Goal: Task Accomplishment & Management: Manage account settings

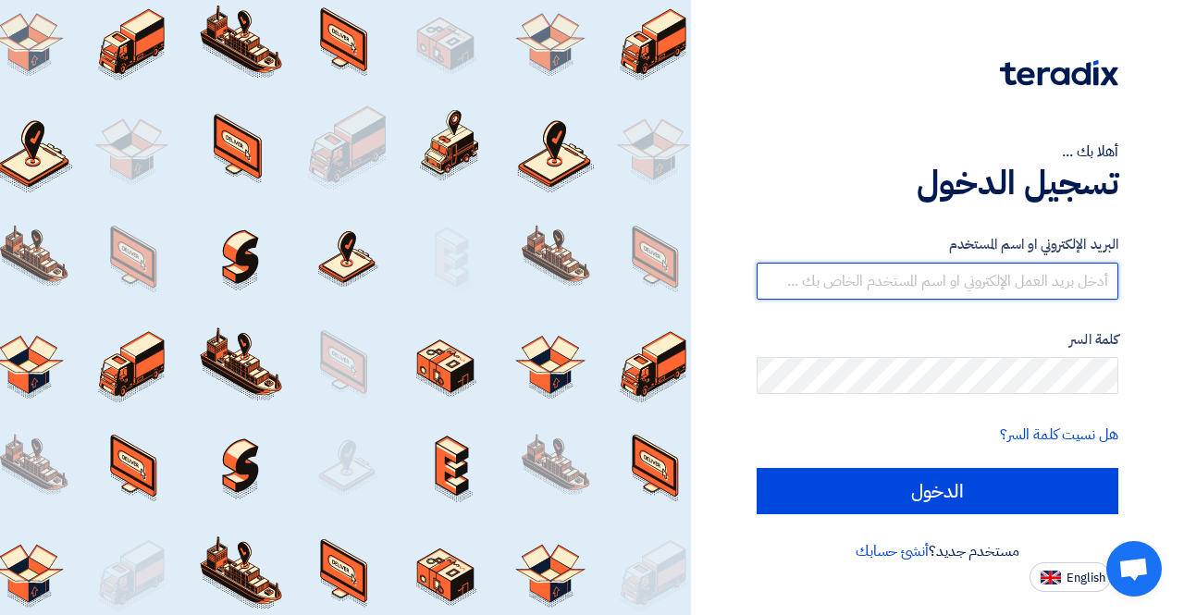
click at [900, 285] on input "text" at bounding box center [938, 281] width 362 height 37
type input "[PERSON_NAME][EMAIL_ADDRESS][PERSON_NAME][DOMAIN_NAME]"
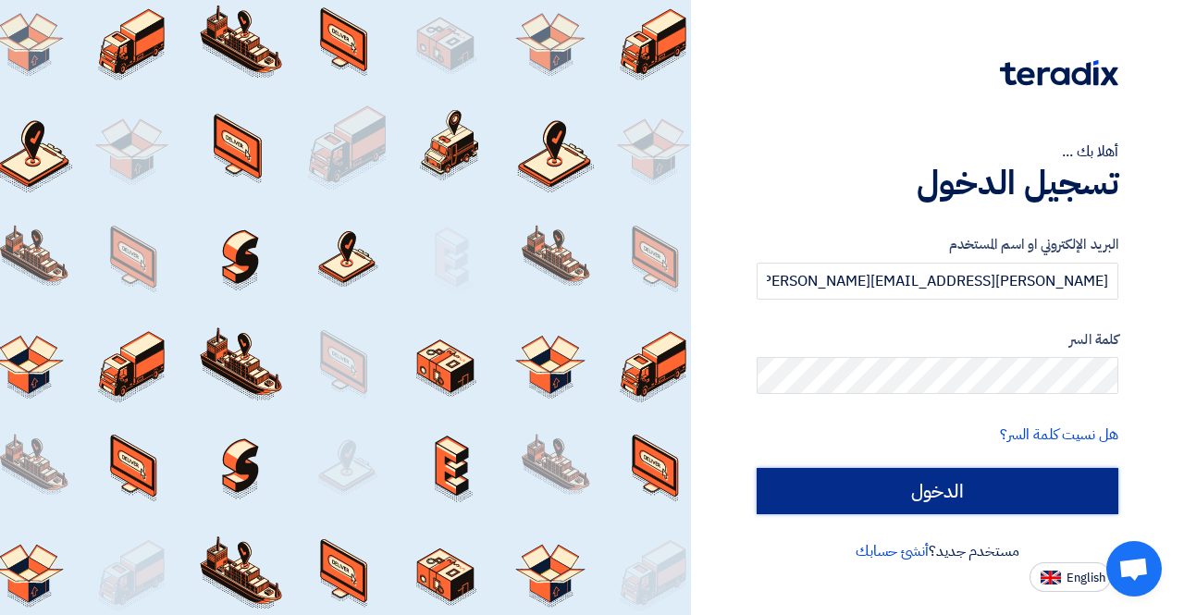
click at [925, 481] on input "الدخول" at bounding box center [938, 491] width 362 height 46
type input "Sign in"
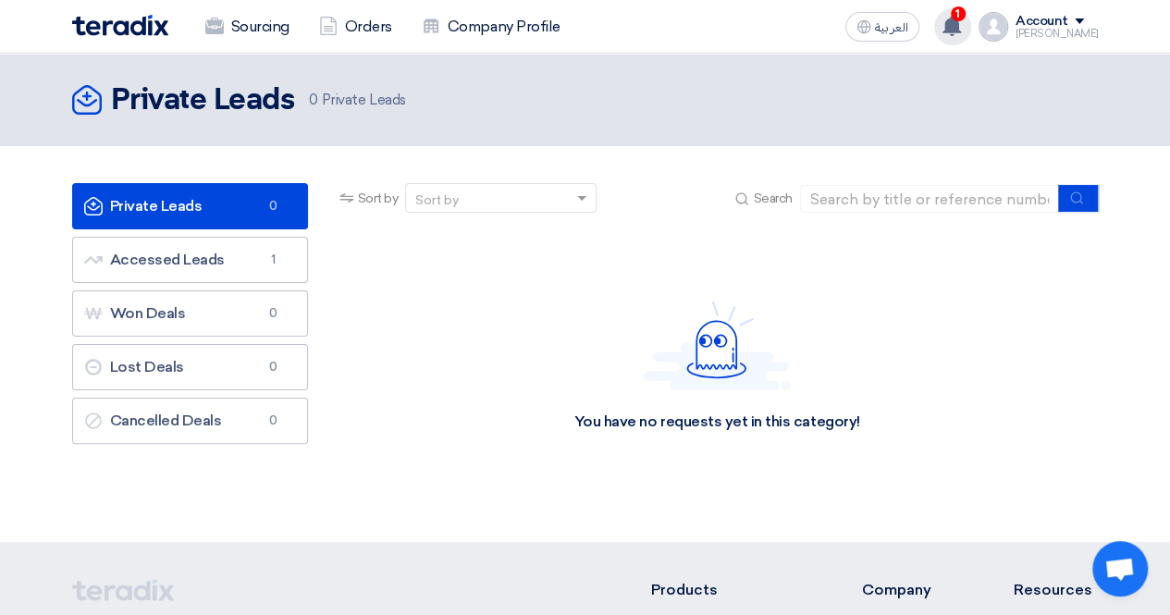
click at [961, 25] on use at bounding box center [952, 26] width 19 height 20
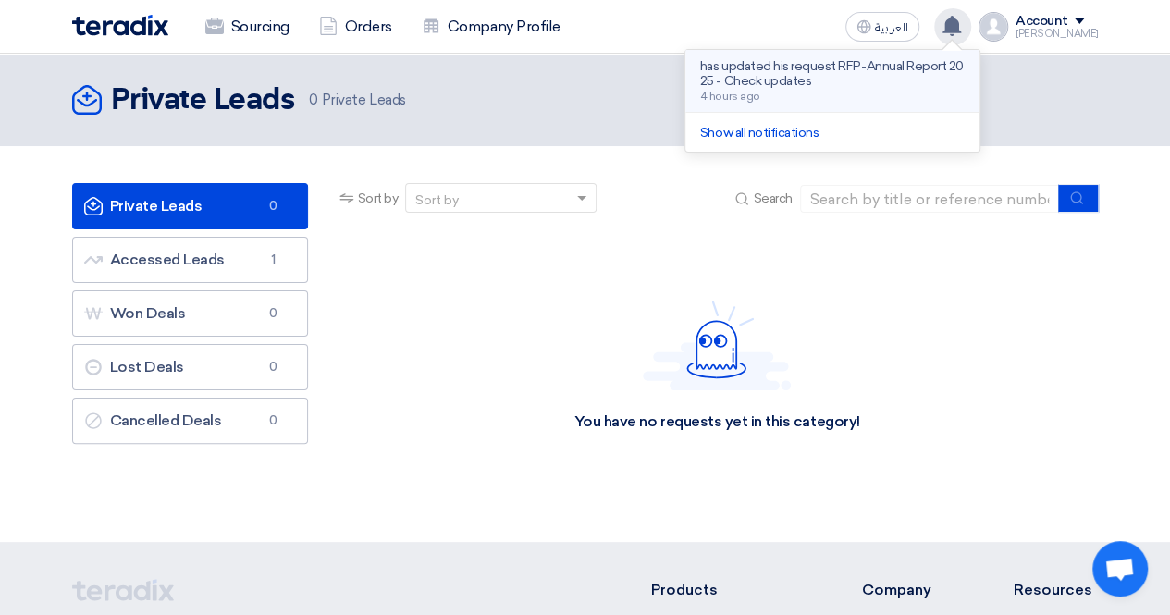
click at [834, 92] on div "has updated his request RFP-Annual Report 2025 - Check updates 4 hours ago" at bounding box center [832, 80] width 265 height 43
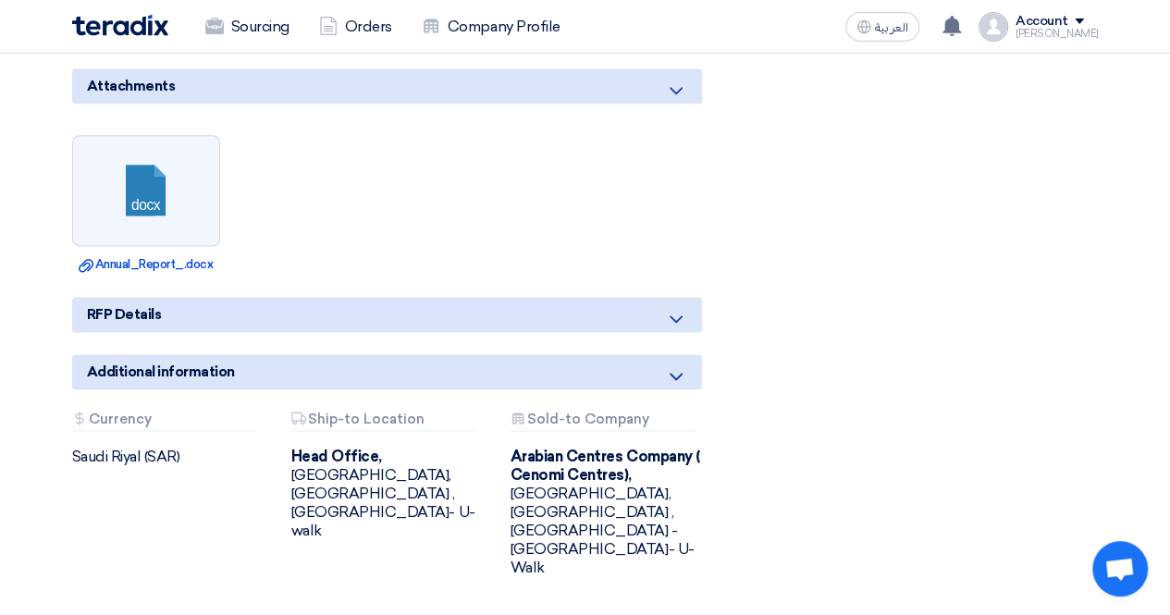
scroll to position [1133, 0]
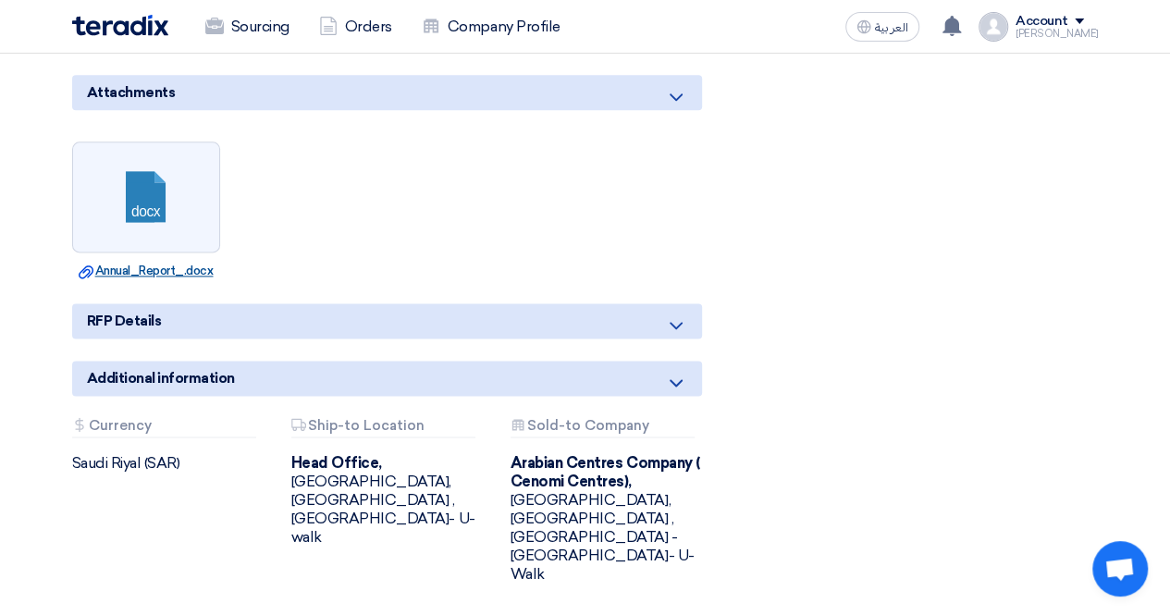
click at [178, 262] on link "Download file Annual_Report_.docx" at bounding box center [146, 271] width 137 height 19
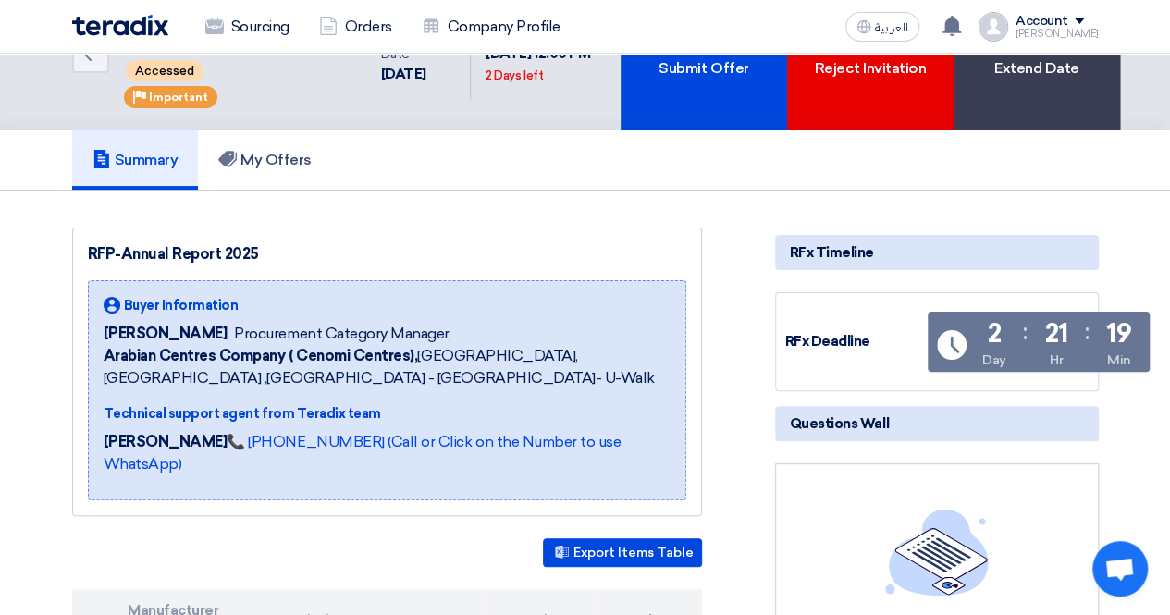
scroll to position [0, 0]
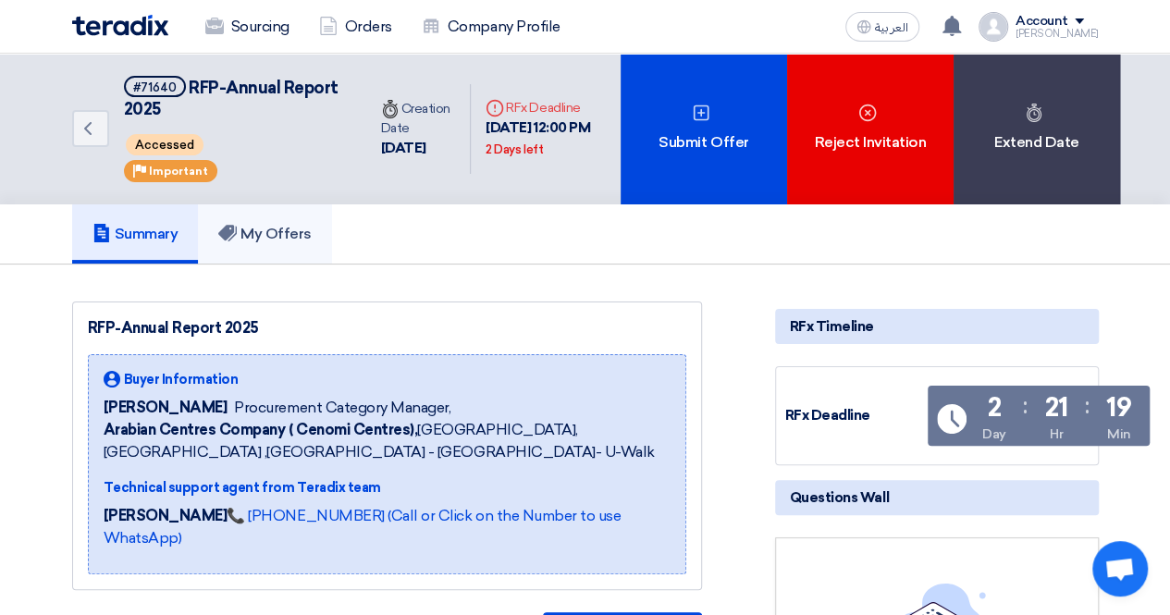
click at [285, 241] on h5 "My Offers" at bounding box center [264, 234] width 93 height 19
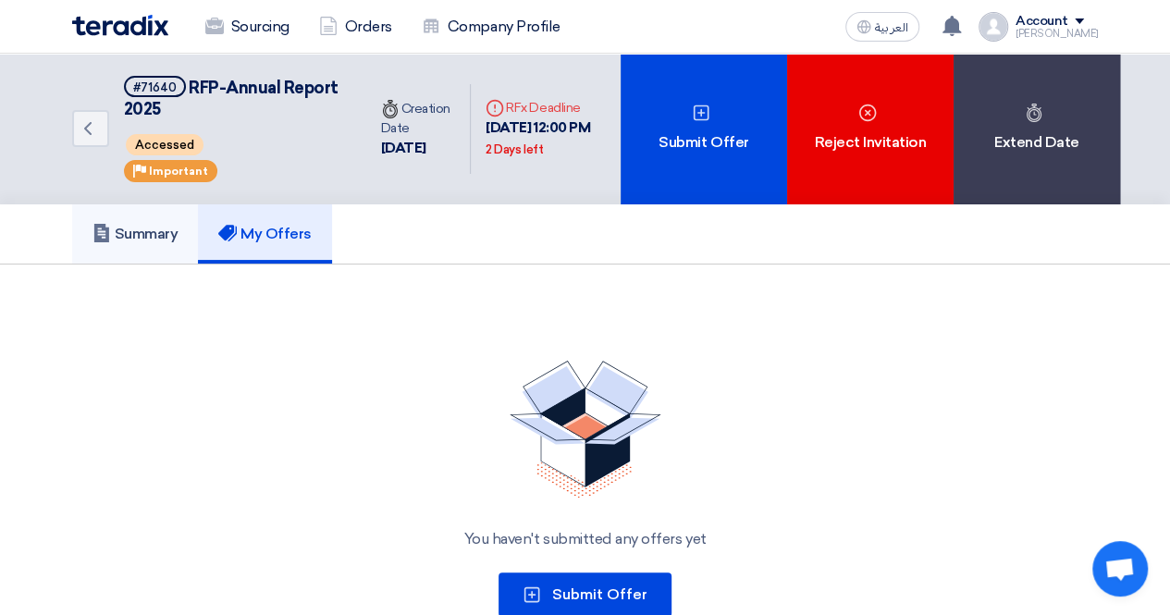
click at [168, 251] on link "Summary" at bounding box center [135, 233] width 127 height 59
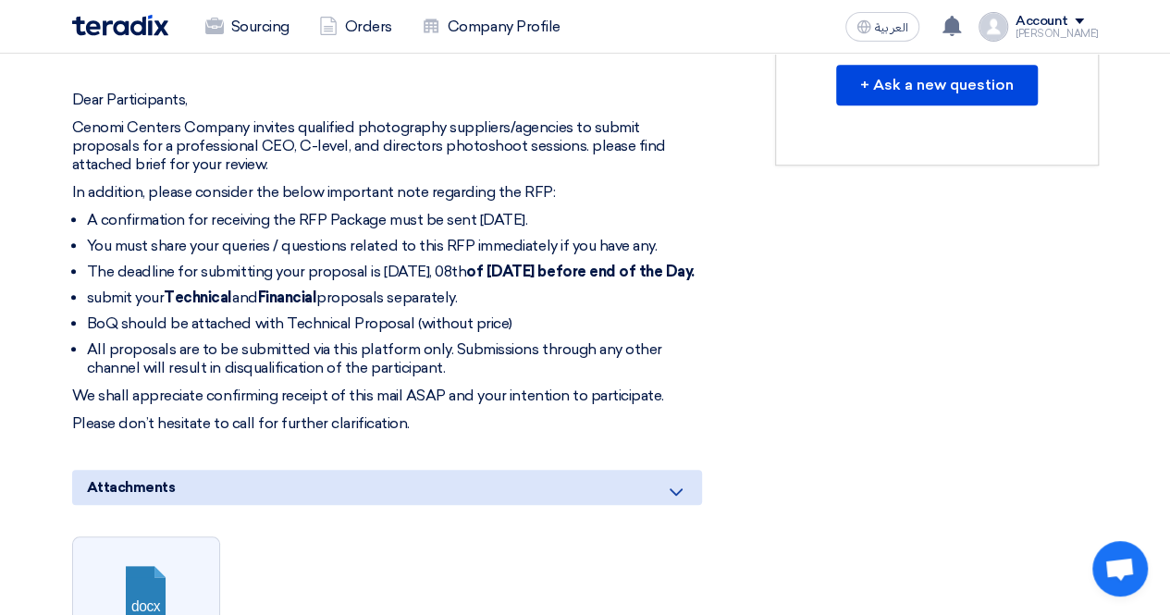
scroll to position [841, 0]
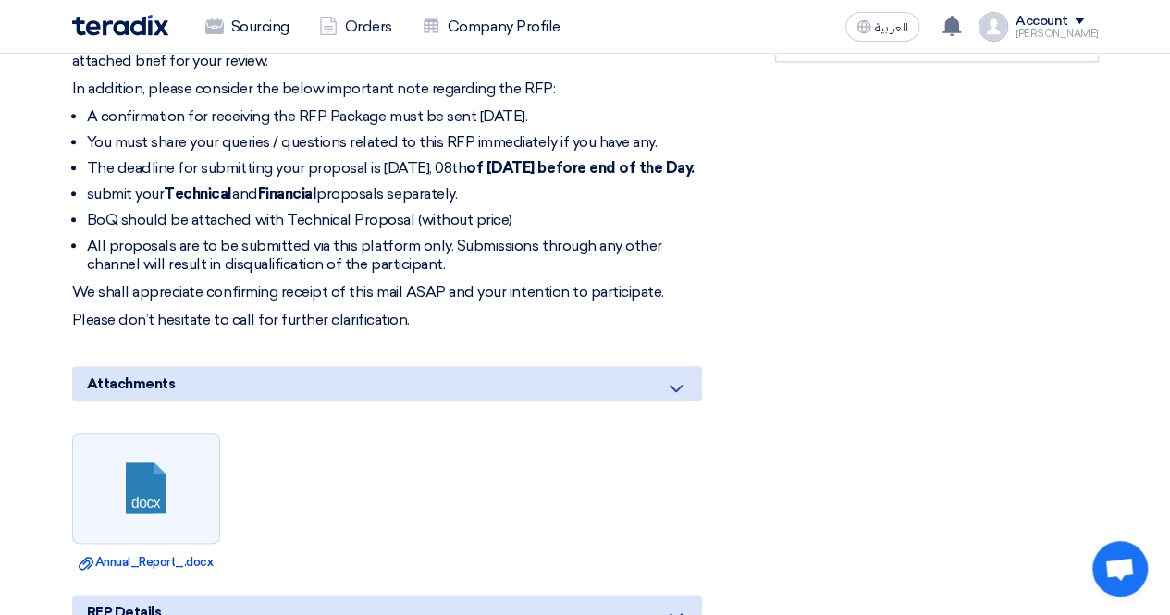
click at [681, 380] on icon at bounding box center [676, 389] width 22 height 22
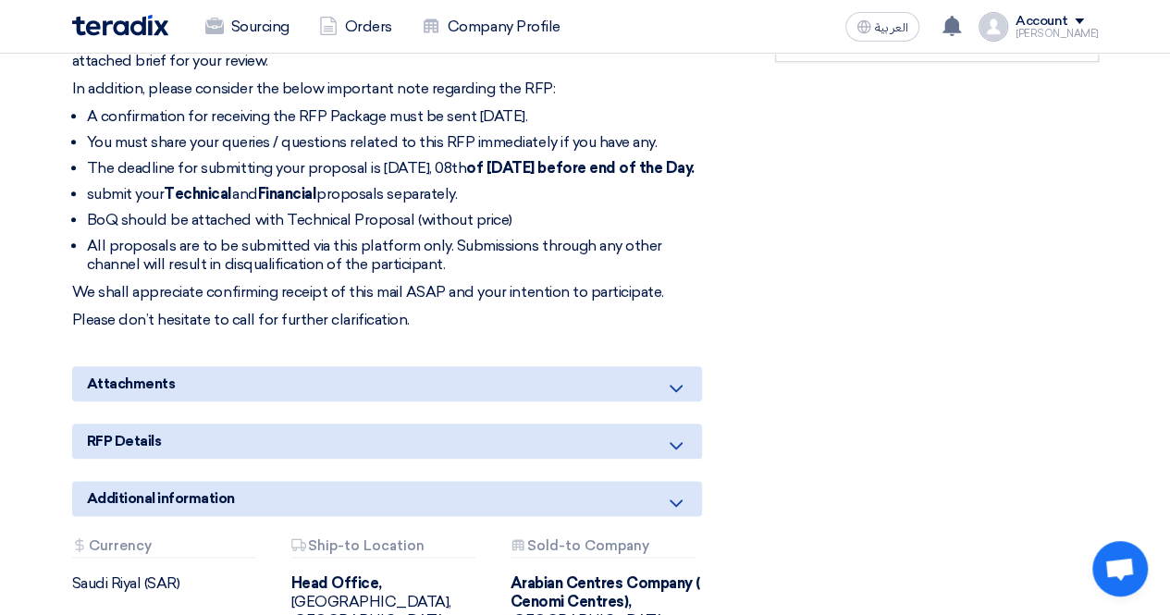
click at [681, 380] on icon at bounding box center [676, 389] width 22 height 22
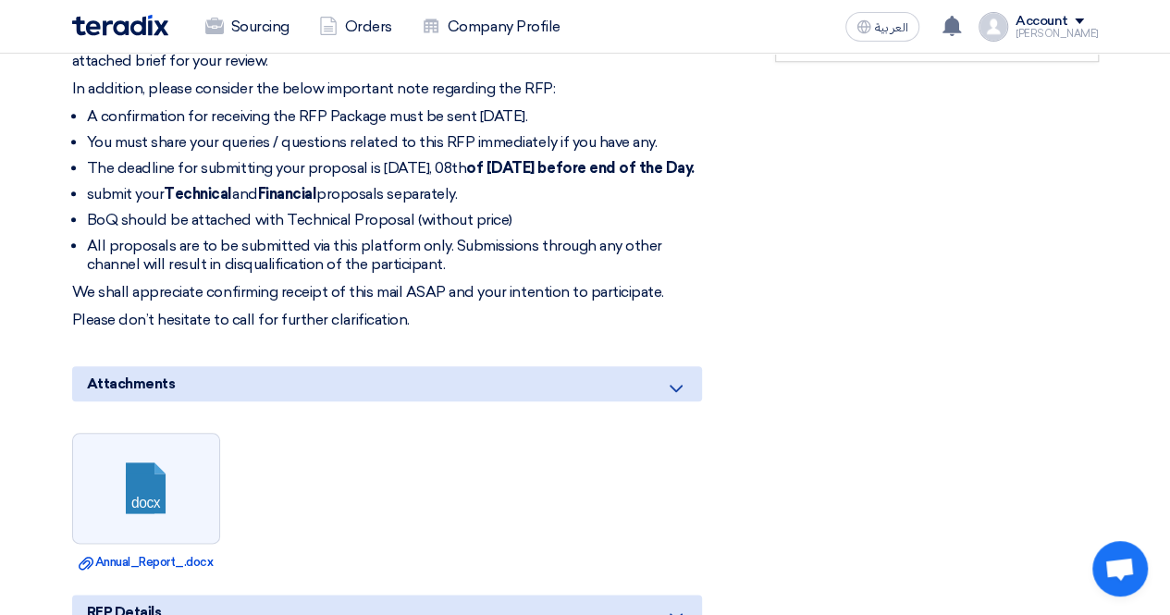
scroll to position [1111, 0]
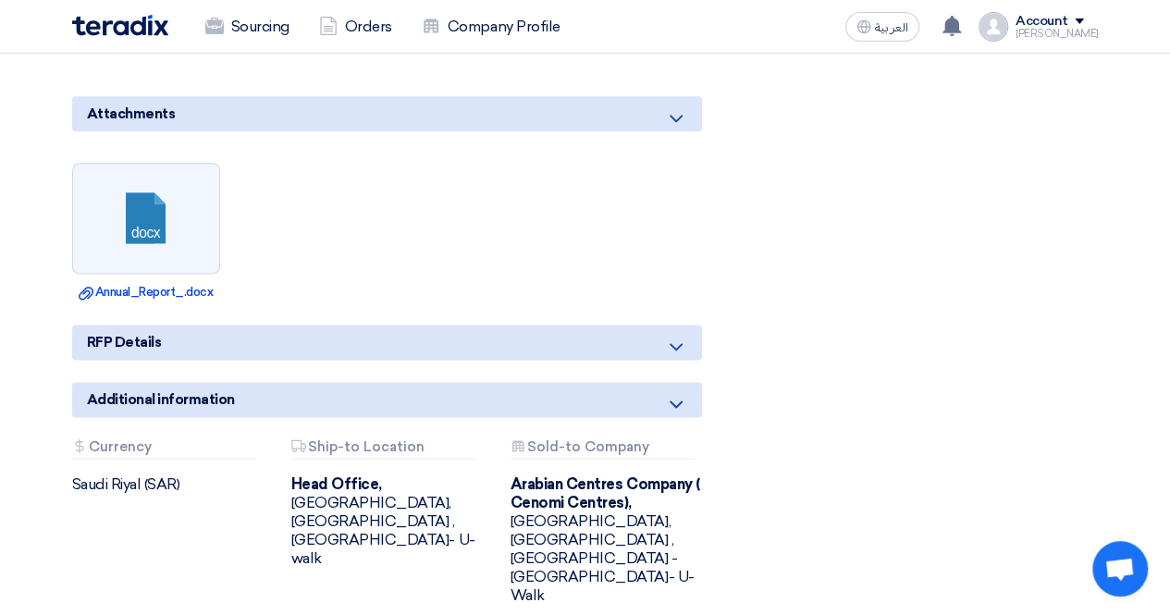
click at [675, 341] on icon at bounding box center [676, 347] width 22 height 22
click at [684, 339] on icon at bounding box center [676, 347] width 22 height 22
click at [683, 339] on icon at bounding box center [676, 347] width 22 height 22
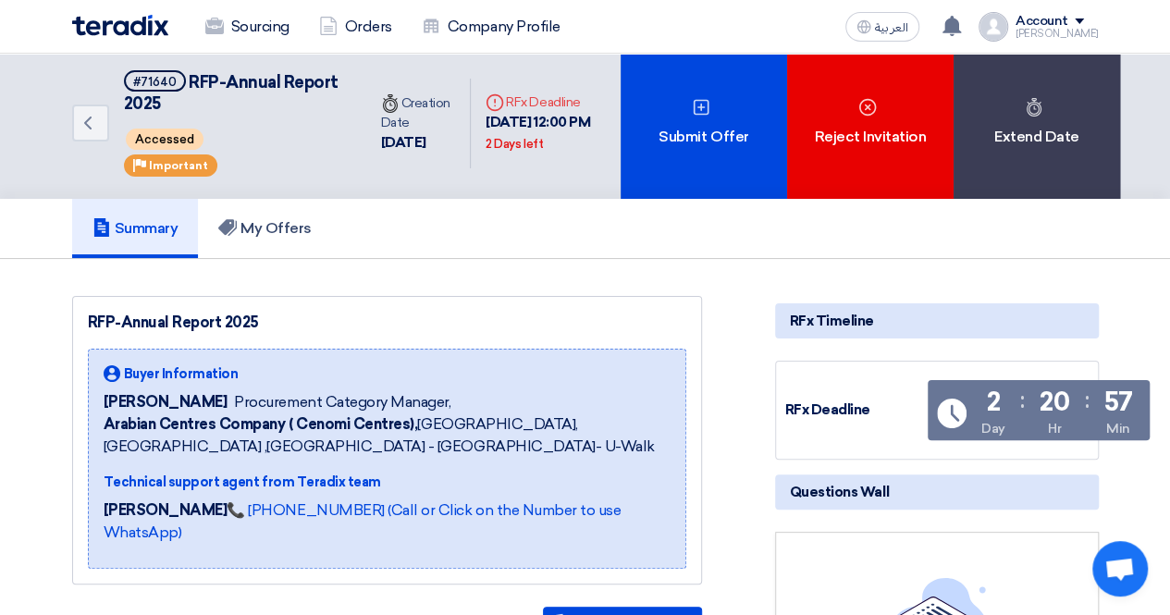
scroll to position [0, 0]
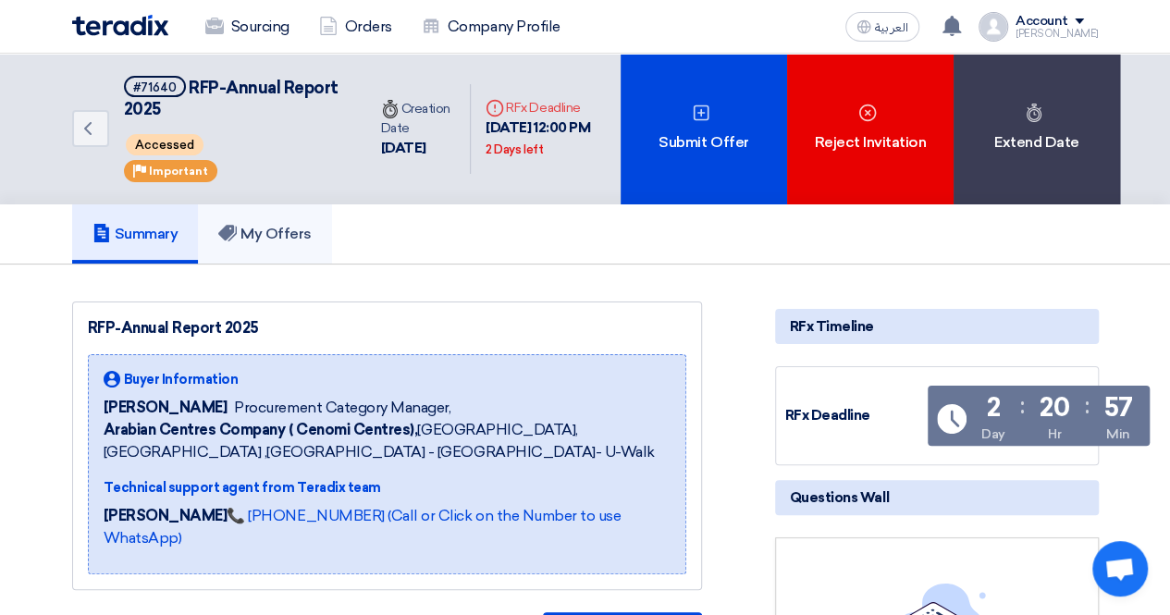
click at [292, 231] on h5 "My Offers" at bounding box center [264, 234] width 93 height 19
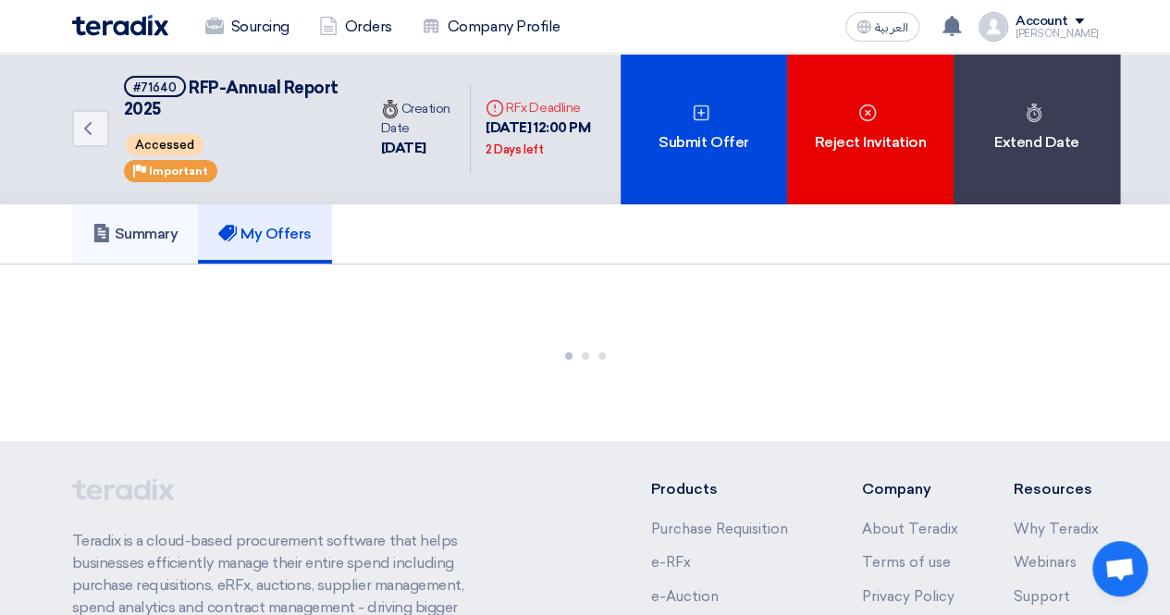
click at [144, 245] on link "Summary" at bounding box center [135, 233] width 127 height 59
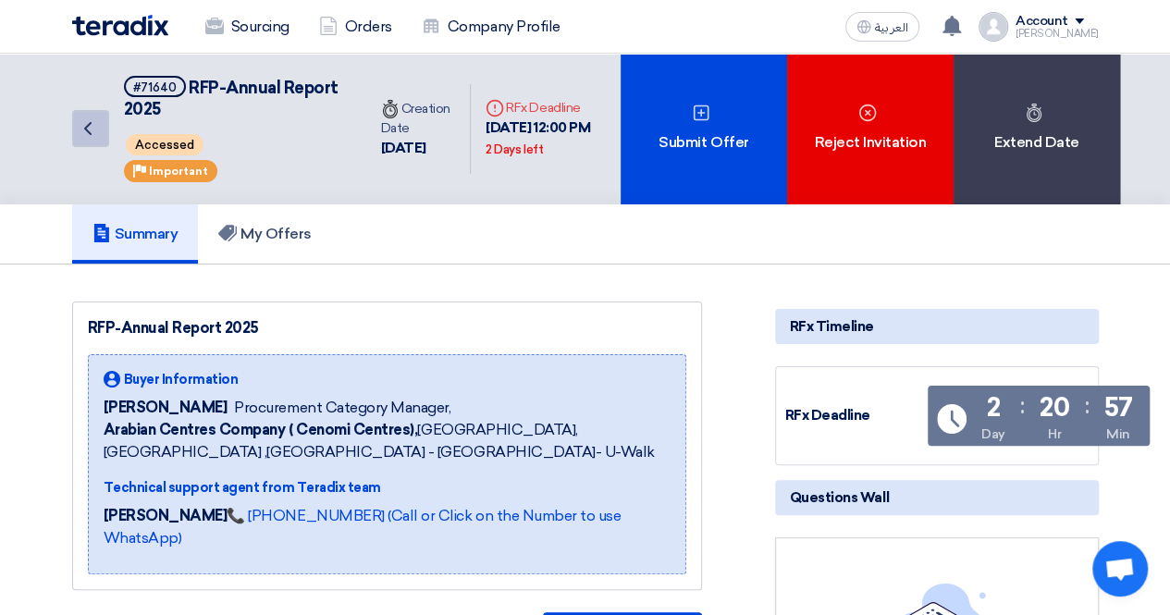
click at [89, 118] on icon "Back" at bounding box center [88, 129] width 22 height 22
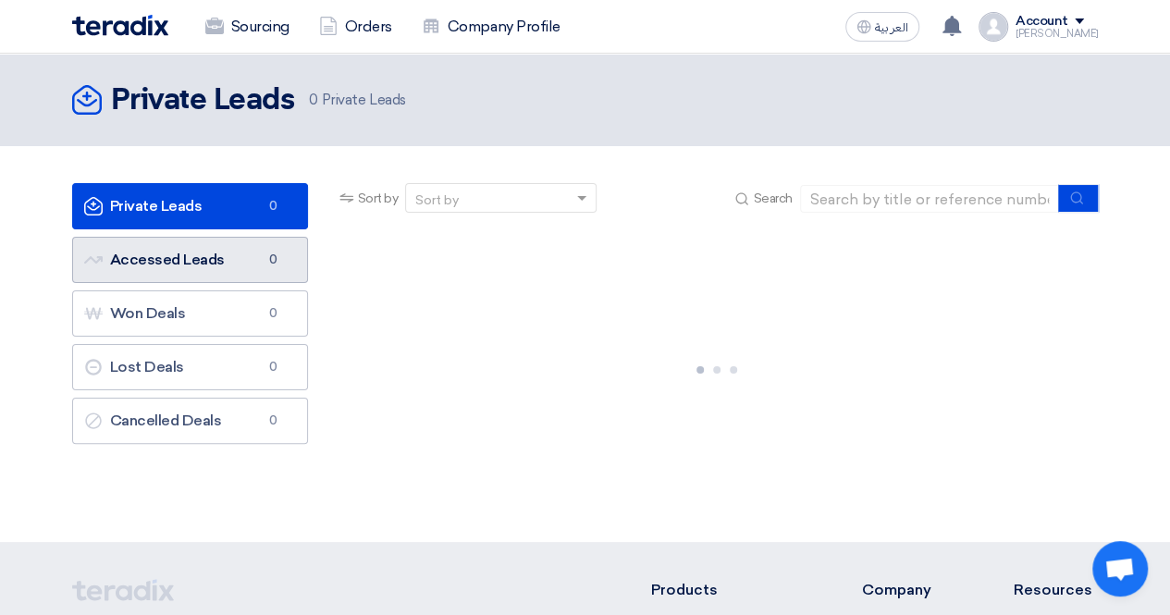
click at [178, 269] on link "Accessed Leads Accessed Leads 0" at bounding box center [190, 260] width 236 height 46
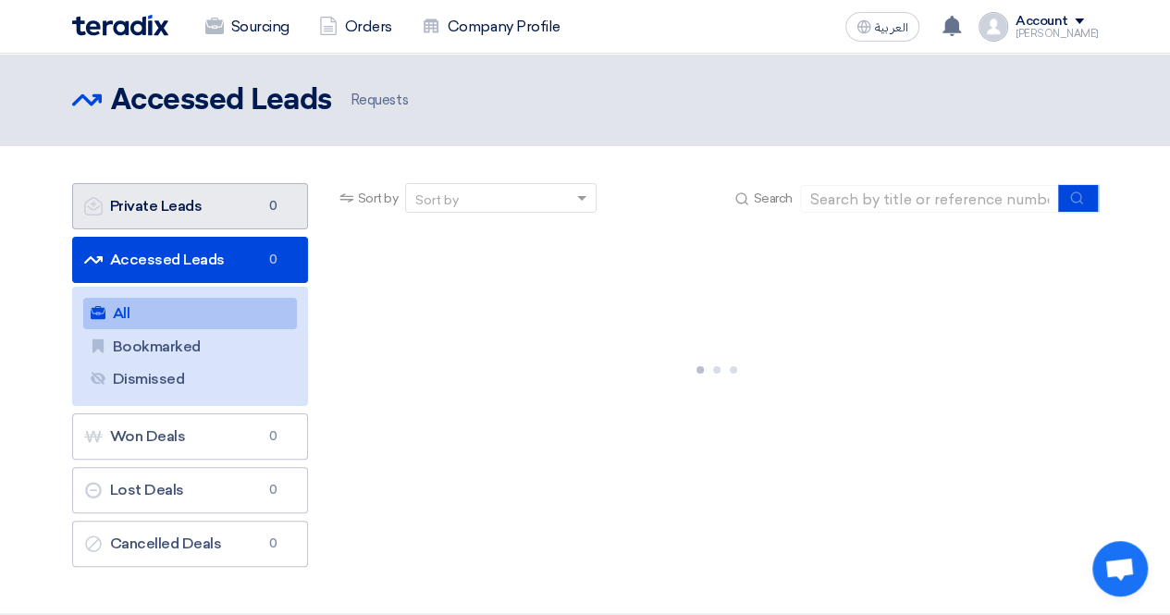
click at [178, 207] on link "Private Leads Private Leads 0" at bounding box center [190, 206] width 236 height 46
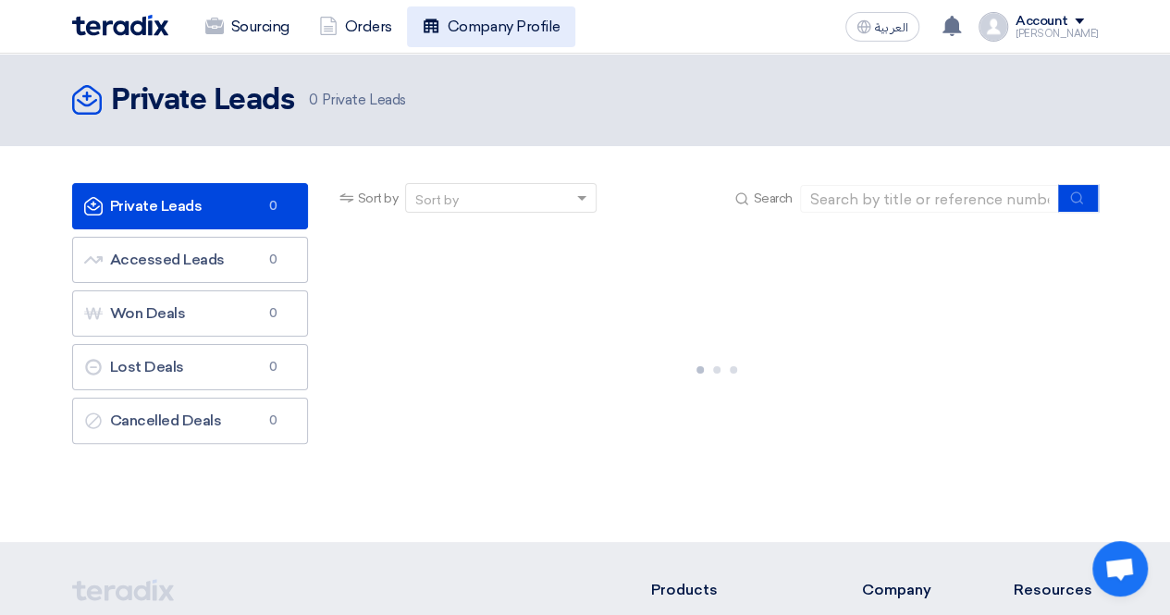
click at [535, 38] on link "Company Profile" at bounding box center [491, 26] width 168 height 41
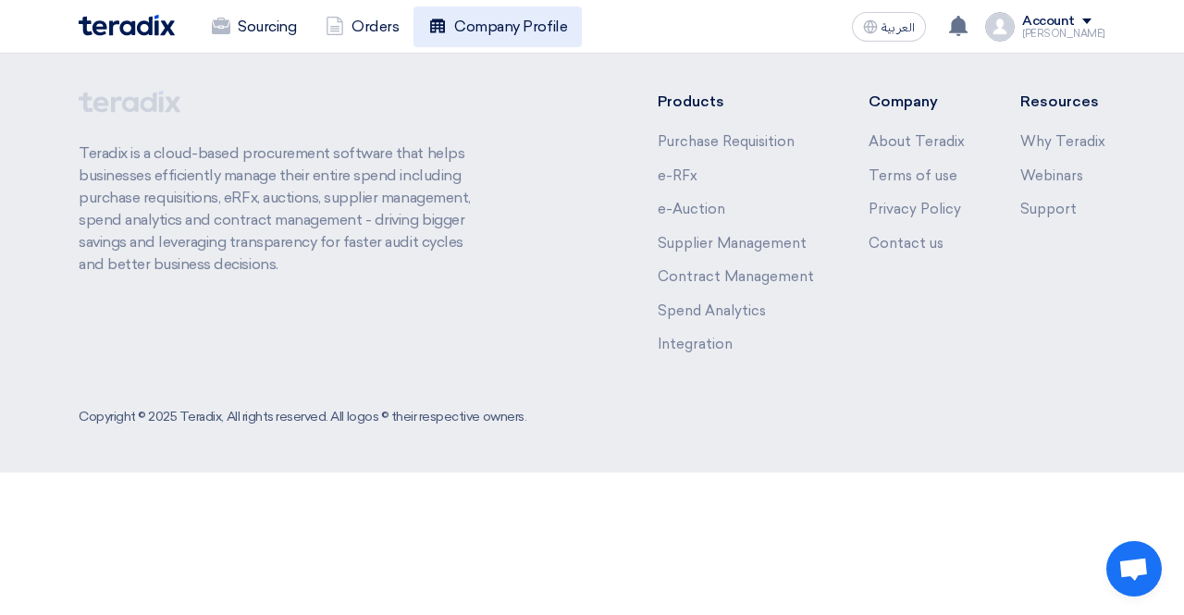
click at [496, 25] on link "Company Profile" at bounding box center [498, 26] width 168 height 41
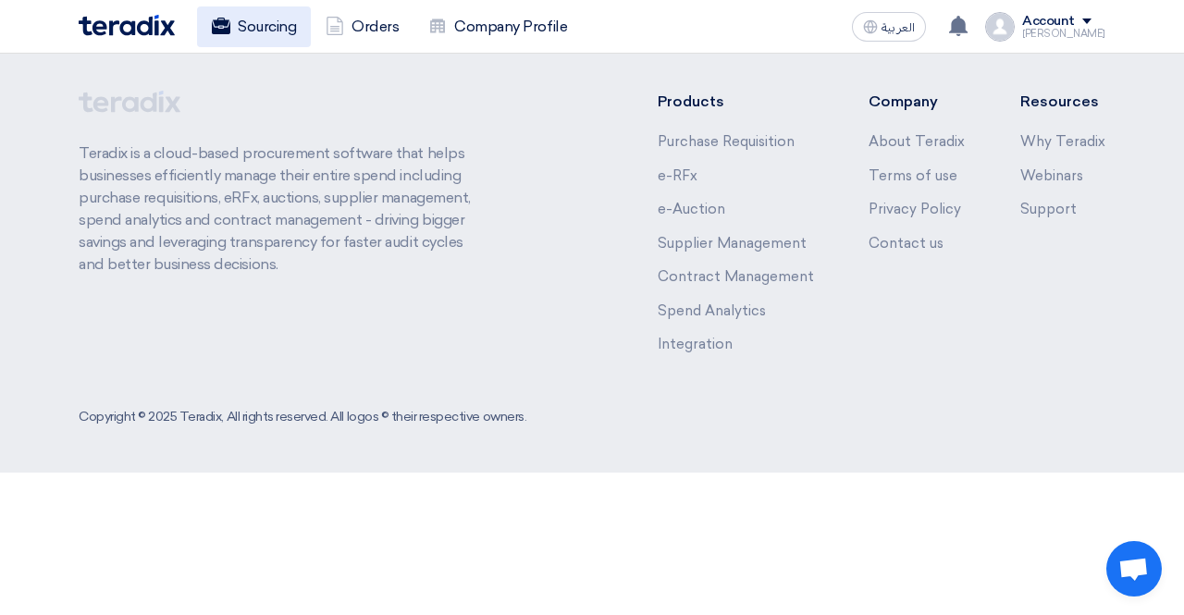
click at [259, 32] on link "Sourcing" at bounding box center [254, 26] width 114 height 41
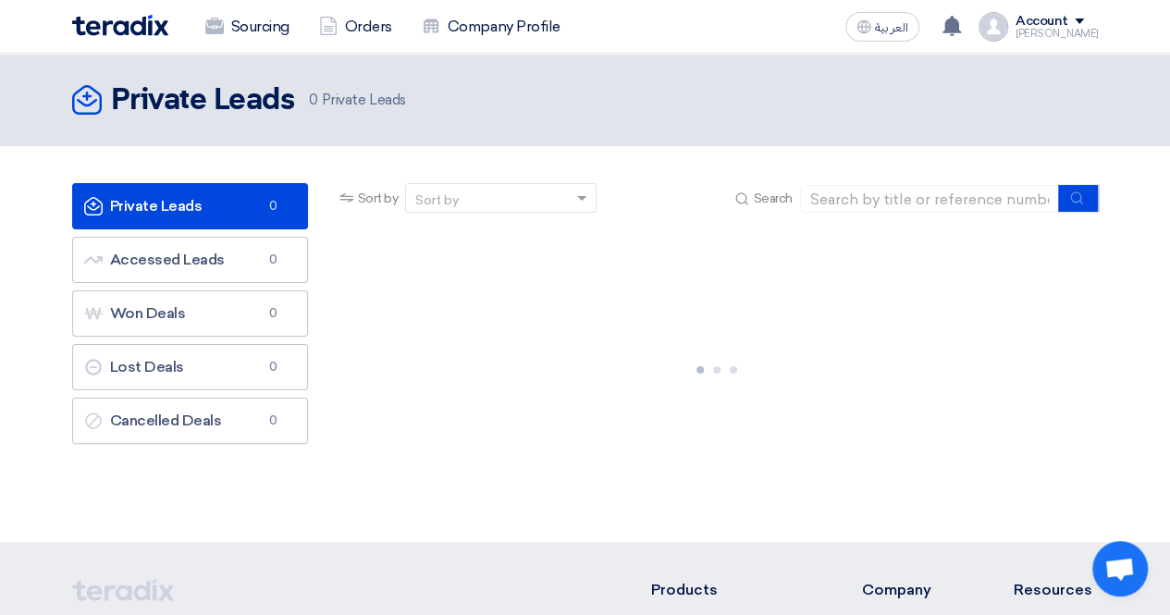
click at [1059, 37] on div "[PERSON_NAME]" at bounding box center [1057, 34] width 83 height 10
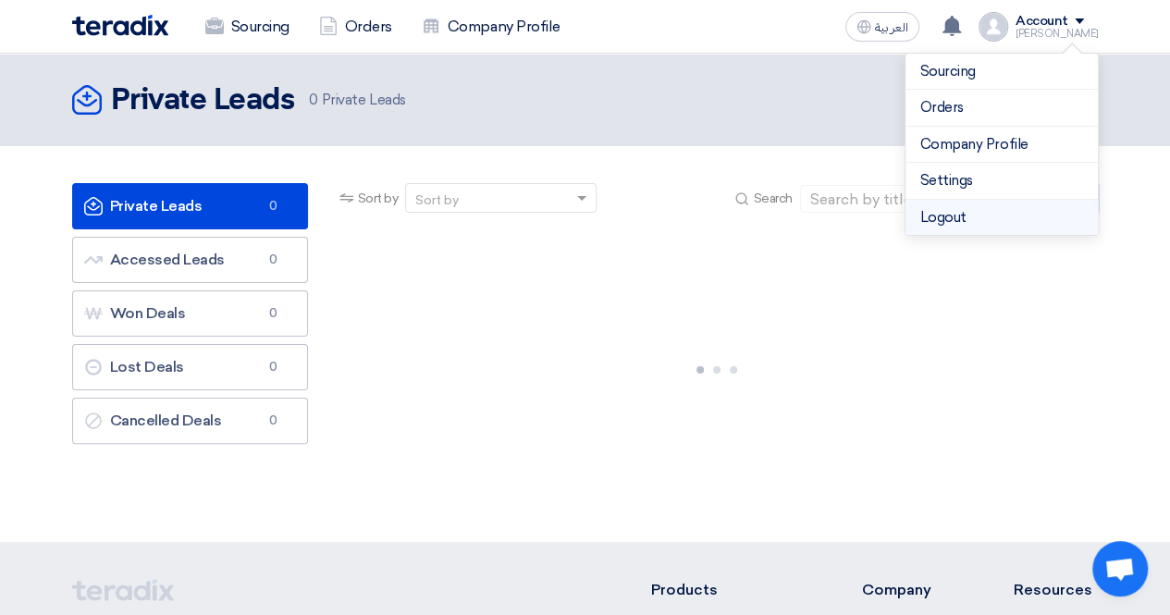
click at [948, 208] on li "Logout" at bounding box center [1002, 218] width 192 height 36
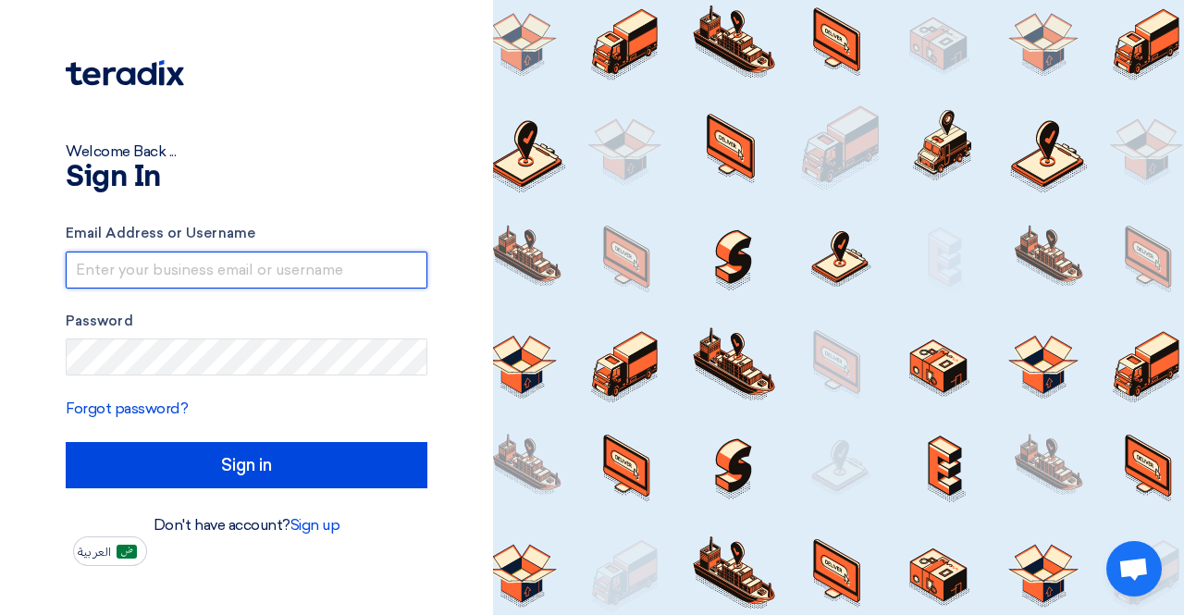
click at [350, 254] on input "text" at bounding box center [247, 270] width 362 height 37
type input "[PERSON_NAME][EMAIL_ADDRESS][PERSON_NAME][DOMAIN_NAME]"
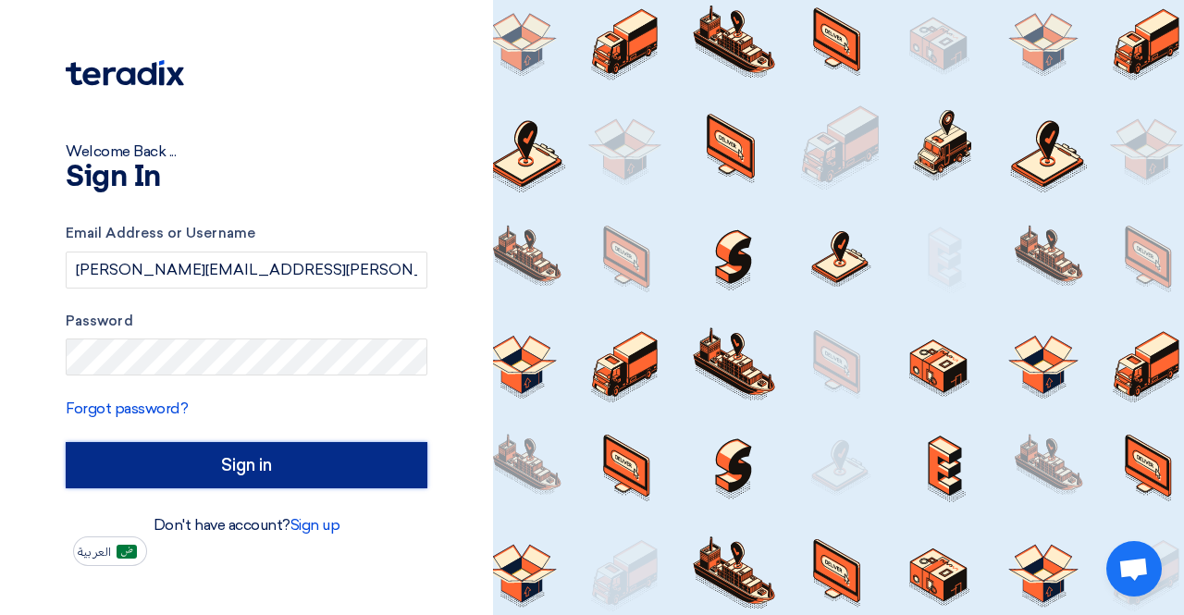
click at [373, 454] on input "Sign in" at bounding box center [247, 465] width 362 height 46
click at [372, 464] on input "Sign in" at bounding box center [247, 465] width 362 height 46
